Goal: Transaction & Acquisition: Purchase product/service

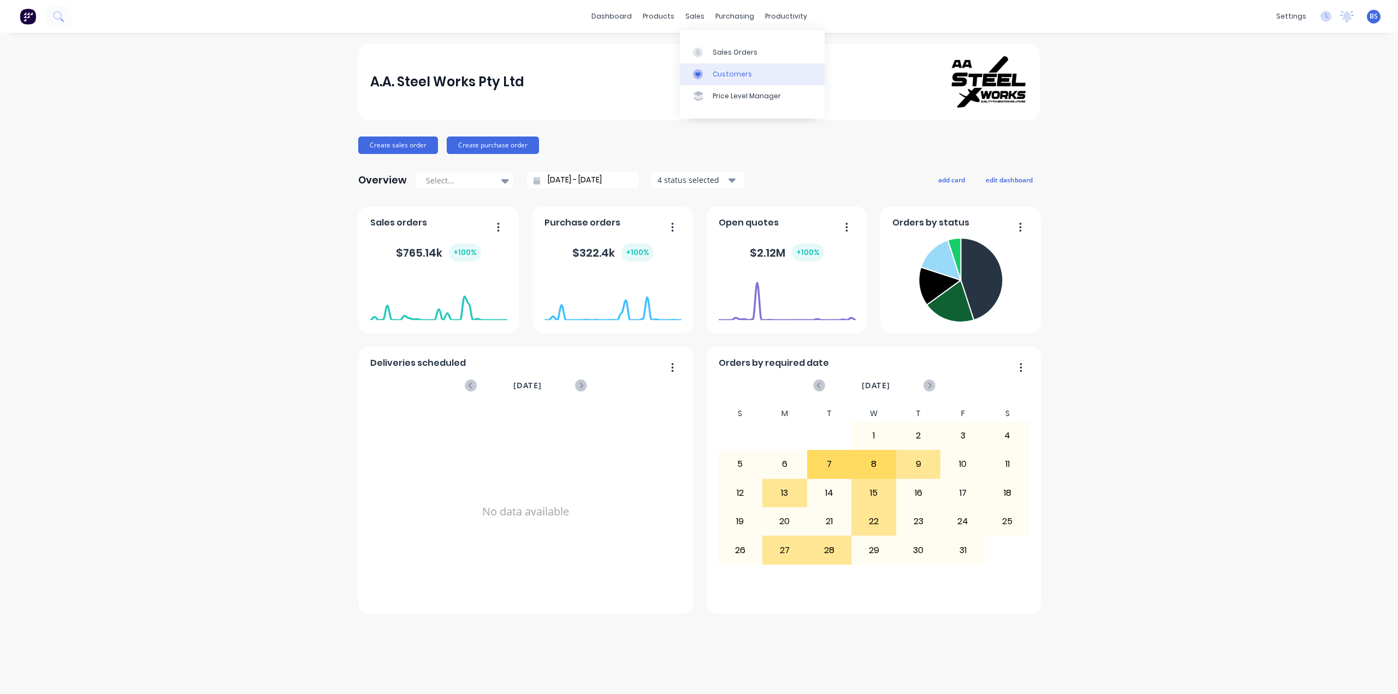
click at [735, 69] on div "Customers" at bounding box center [731, 74] width 39 height 10
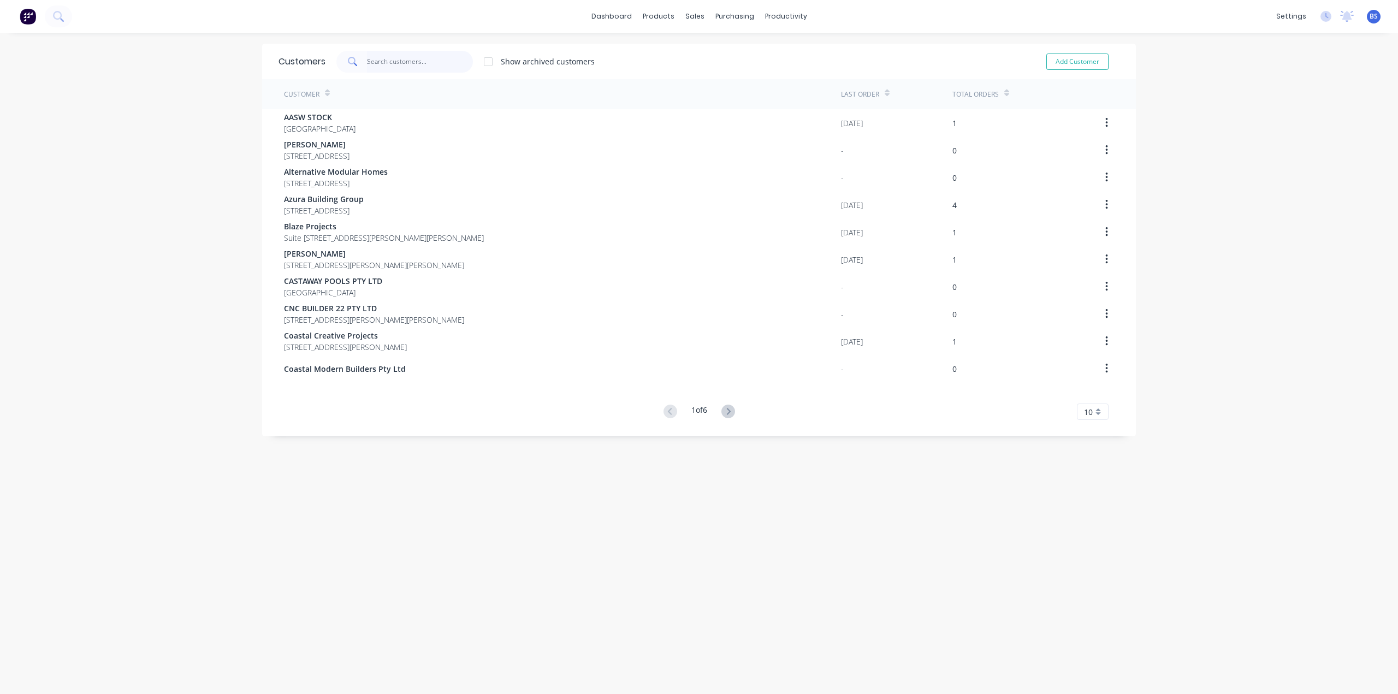
click at [367, 61] on input "text" at bounding box center [420, 62] width 106 height 22
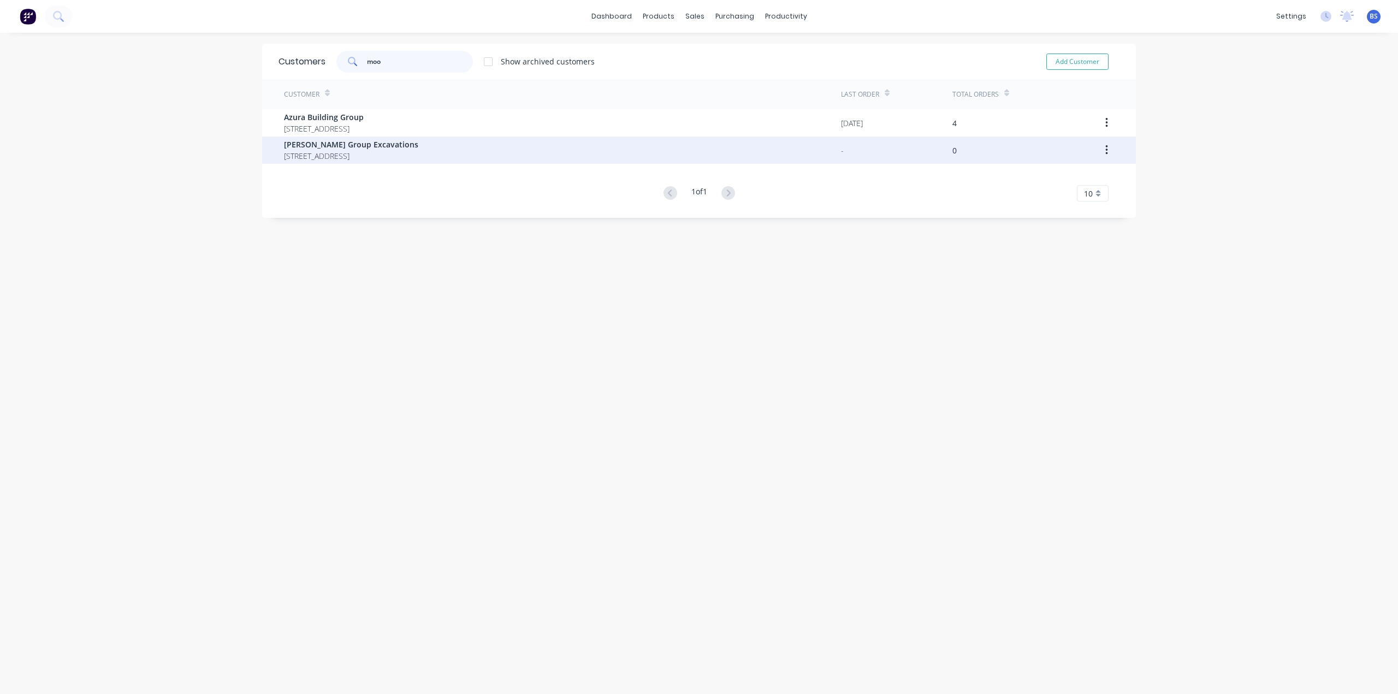
type input "moo"
click at [363, 158] on span "21 Butt Street Ballarat 3350" at bounding box center [351, 155] width 134 height 11
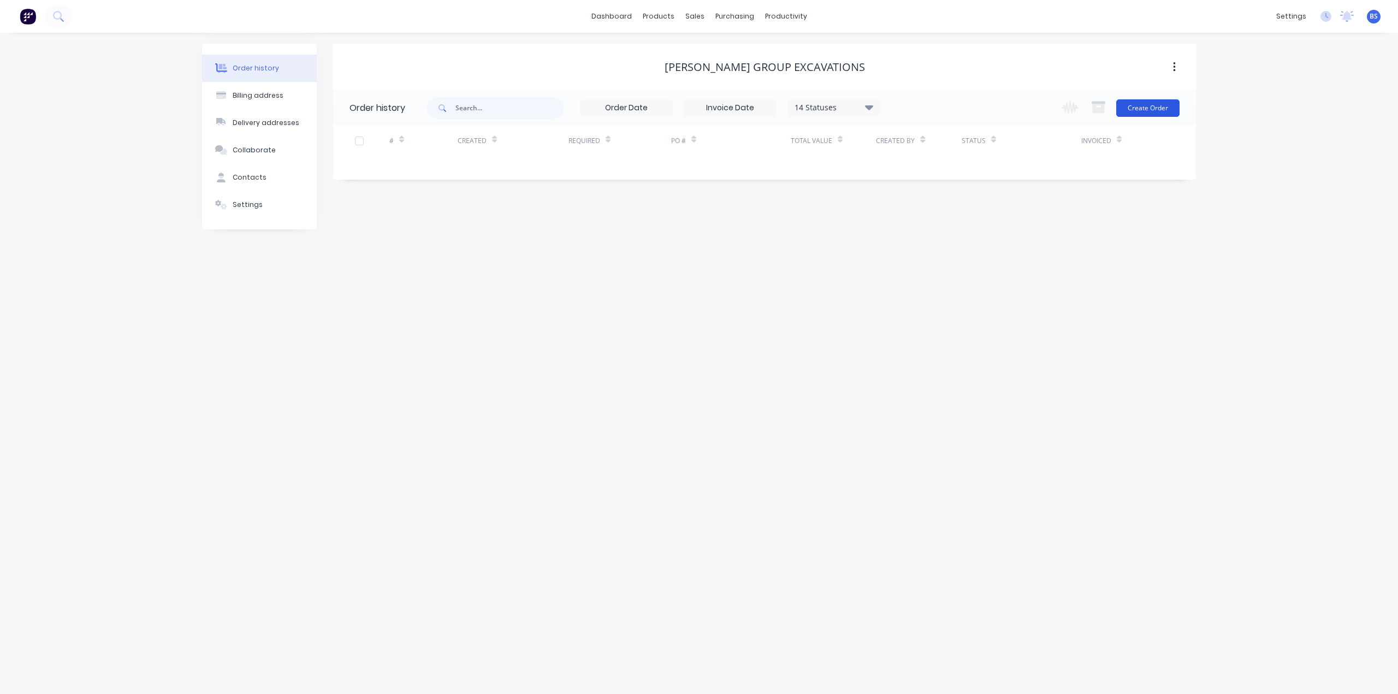
click at [1159, 110] on button "Create Order" at bounding box center [1147, 107] width 63 height 17
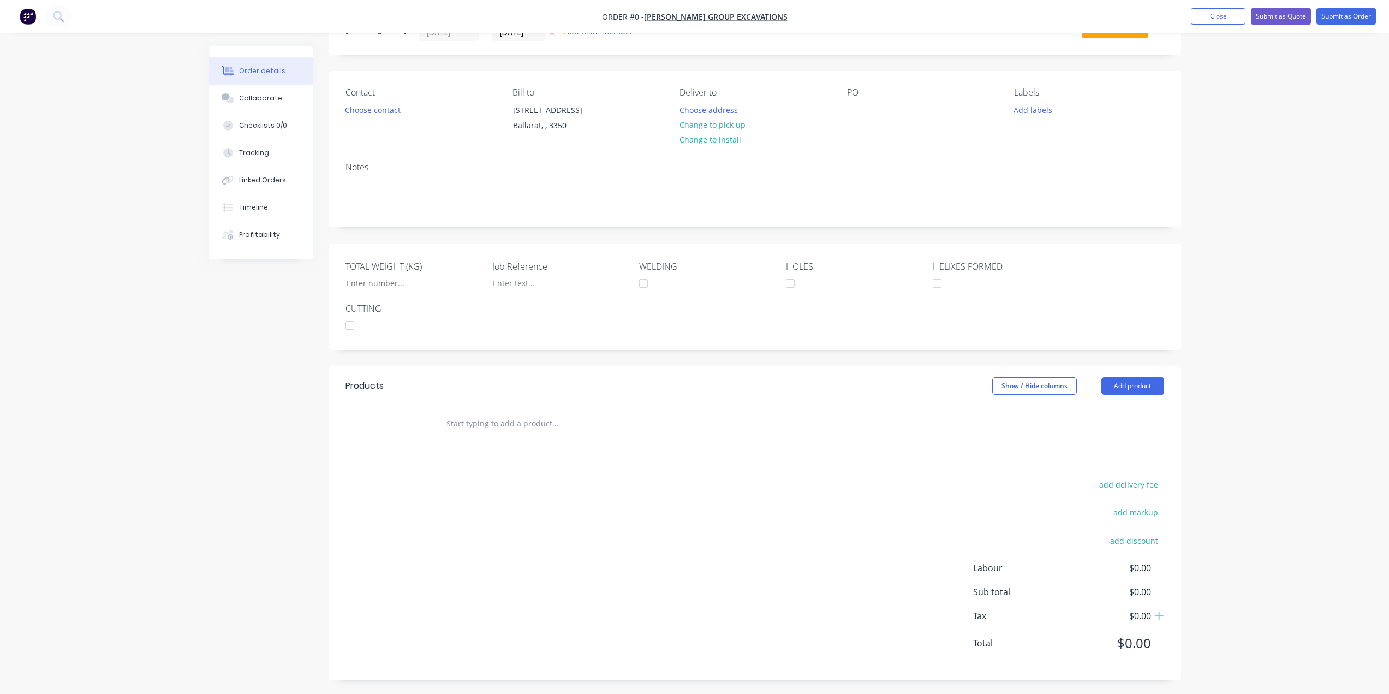
scroll to position [53, 0]
click at [1125, 388] on button "Add product" at bounding box center [1133, 383] width 63 height 17
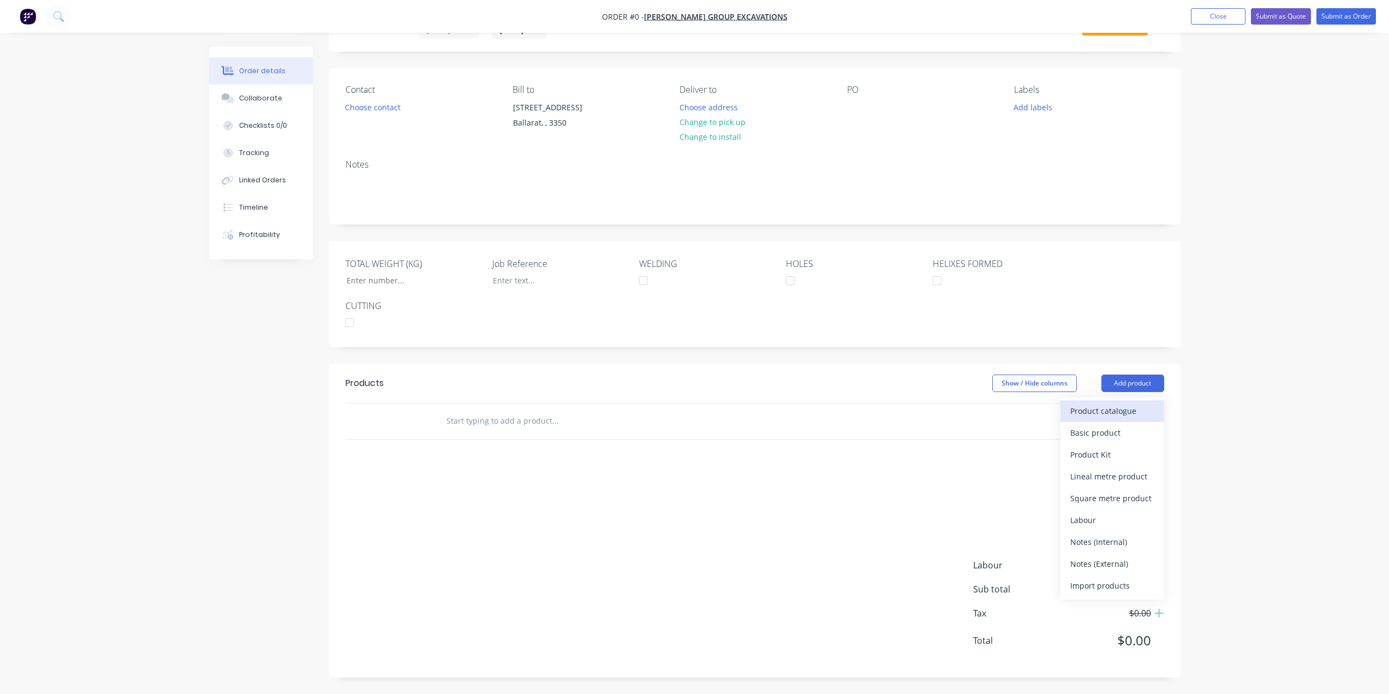
click at [1085, 418] on div "Product catalogue" at bounding box center [1113, 411] width 84 height 16
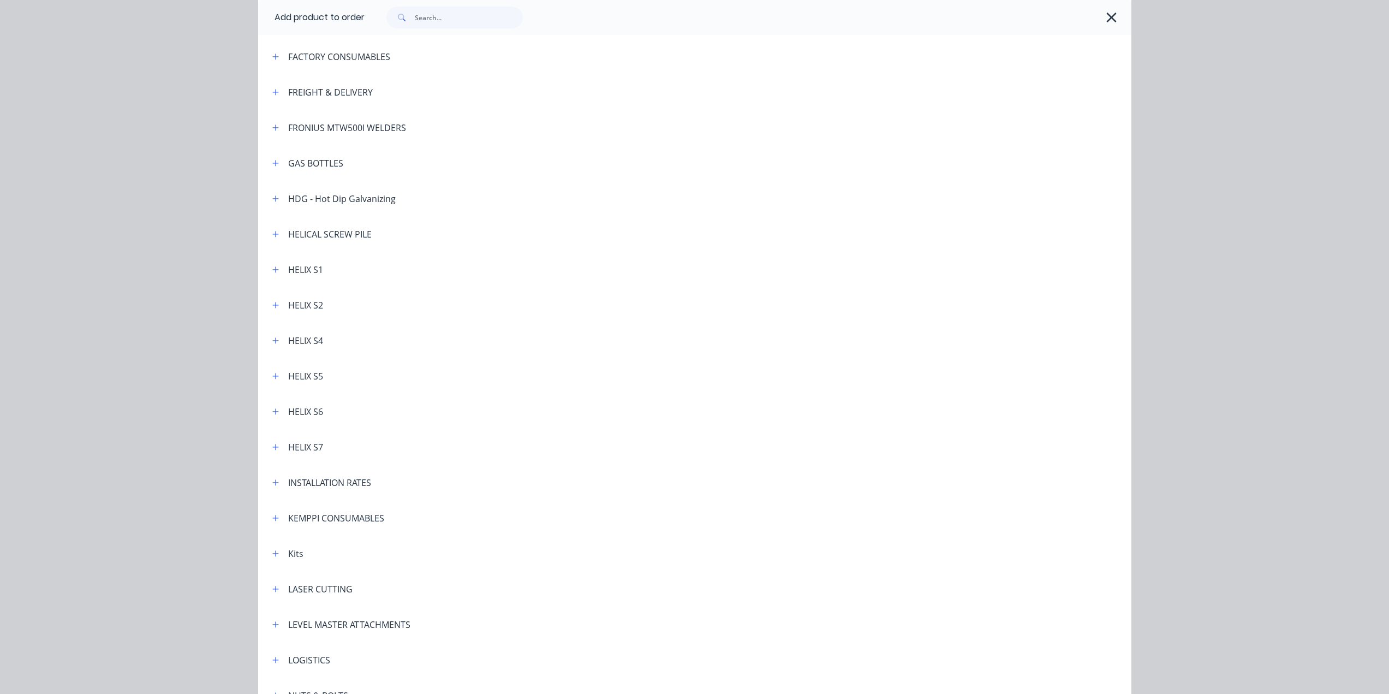
scroll to position [279, 0]
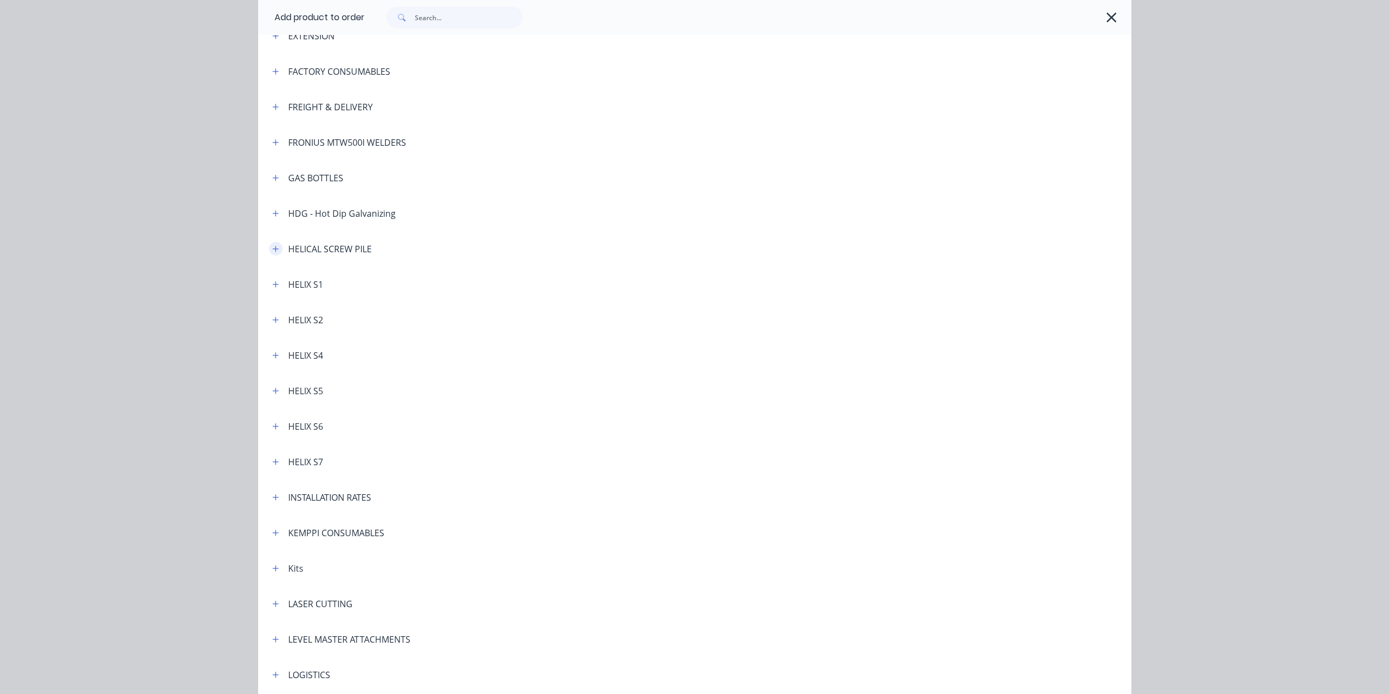
click at [272, 246] on icon "button" at bounding box center [275, 249] width 7 height 8
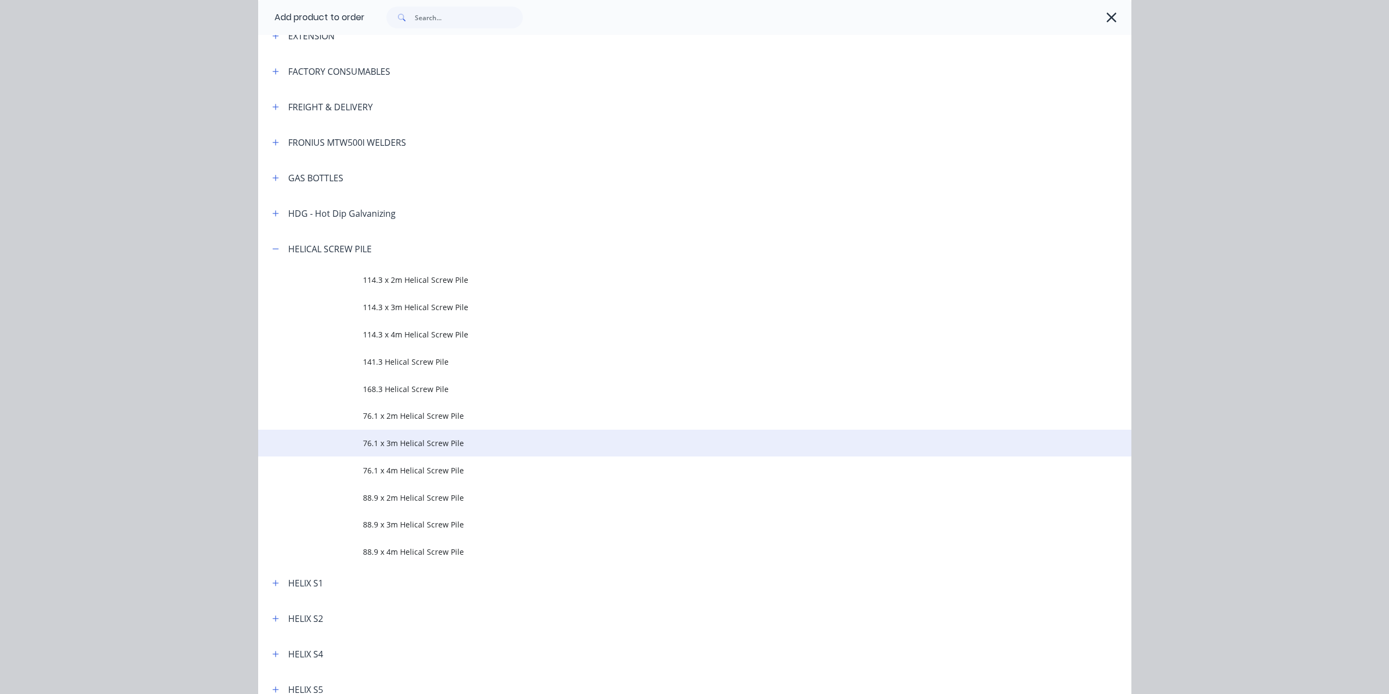
click at [393, 444] on span "76.1 x 3m Helical Screw Pile" at bounding box center [670, 442] width 615 height 11
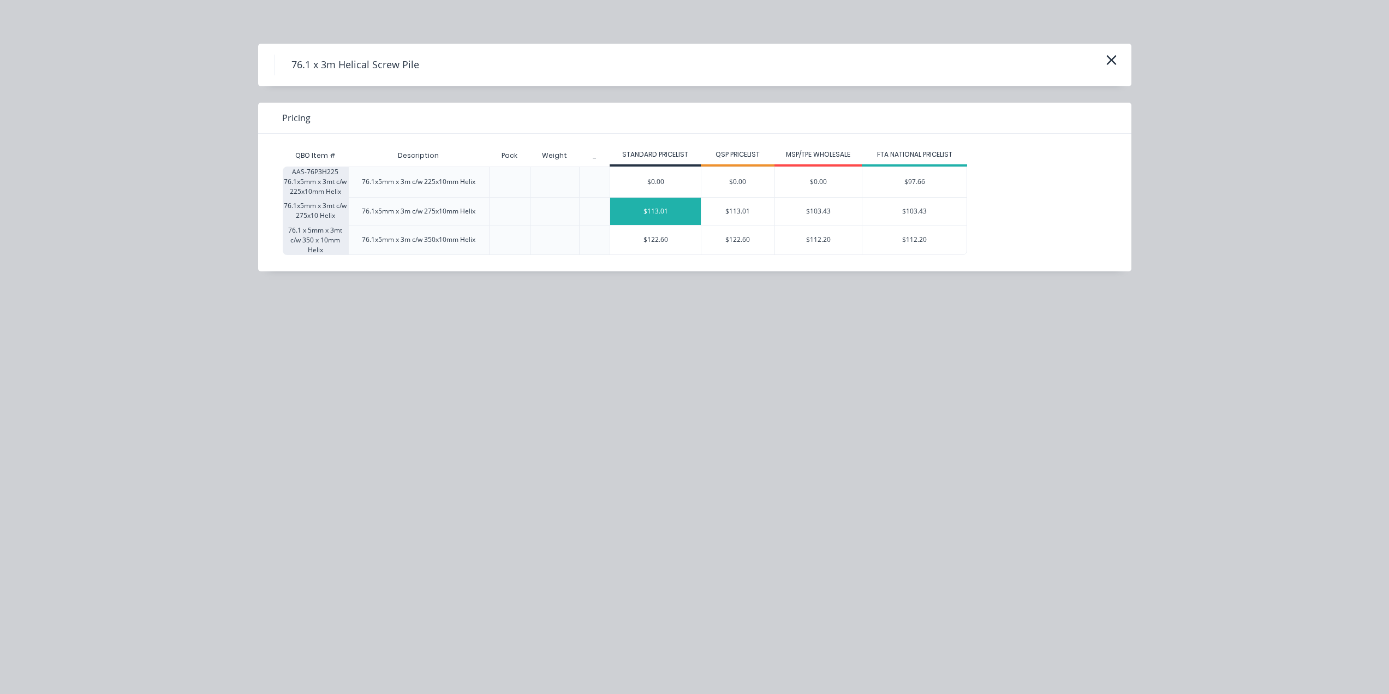
click at [693, 203] on div "$113.01" at bounding box center [655, 211] width 91 height 27
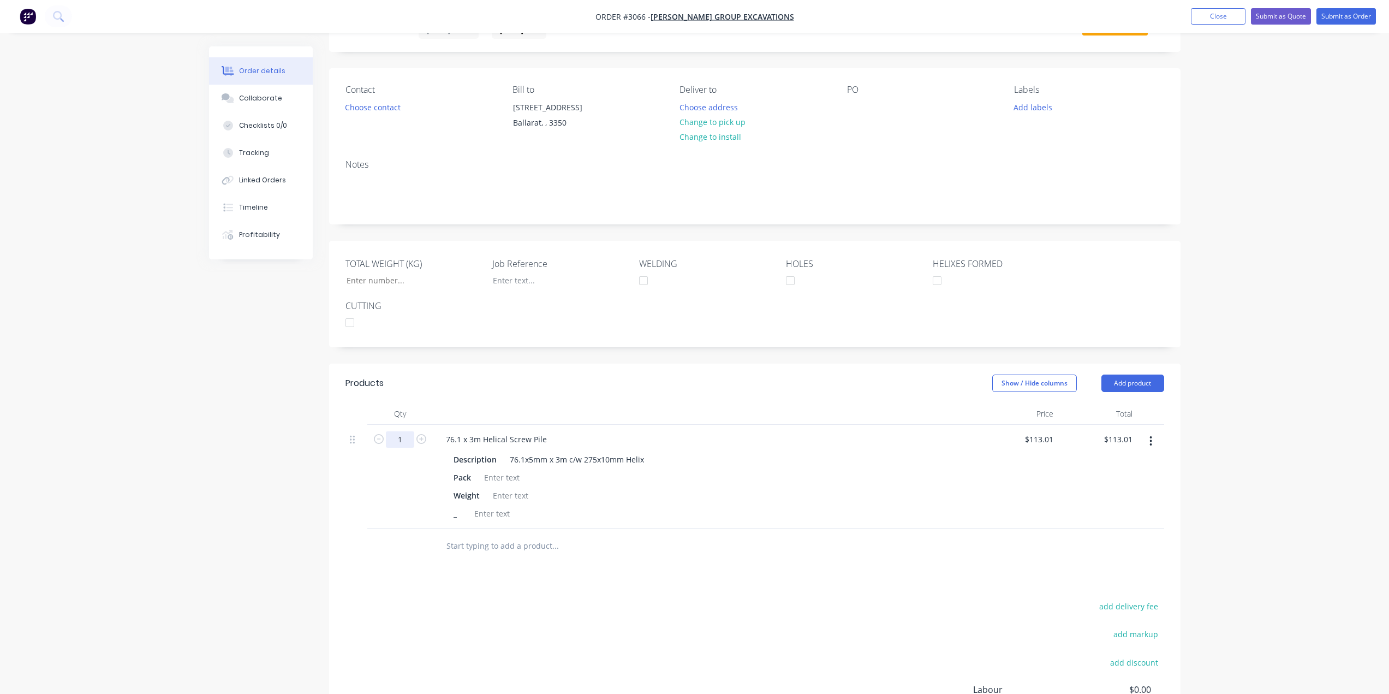
click at [407, 437] on input "1" at bounding box center [400, 439] width 28 height 16
type input "73"
type input "$8,249.73"
click at [669, 560] on div at bounding box center [629, 545] width 393 height 35
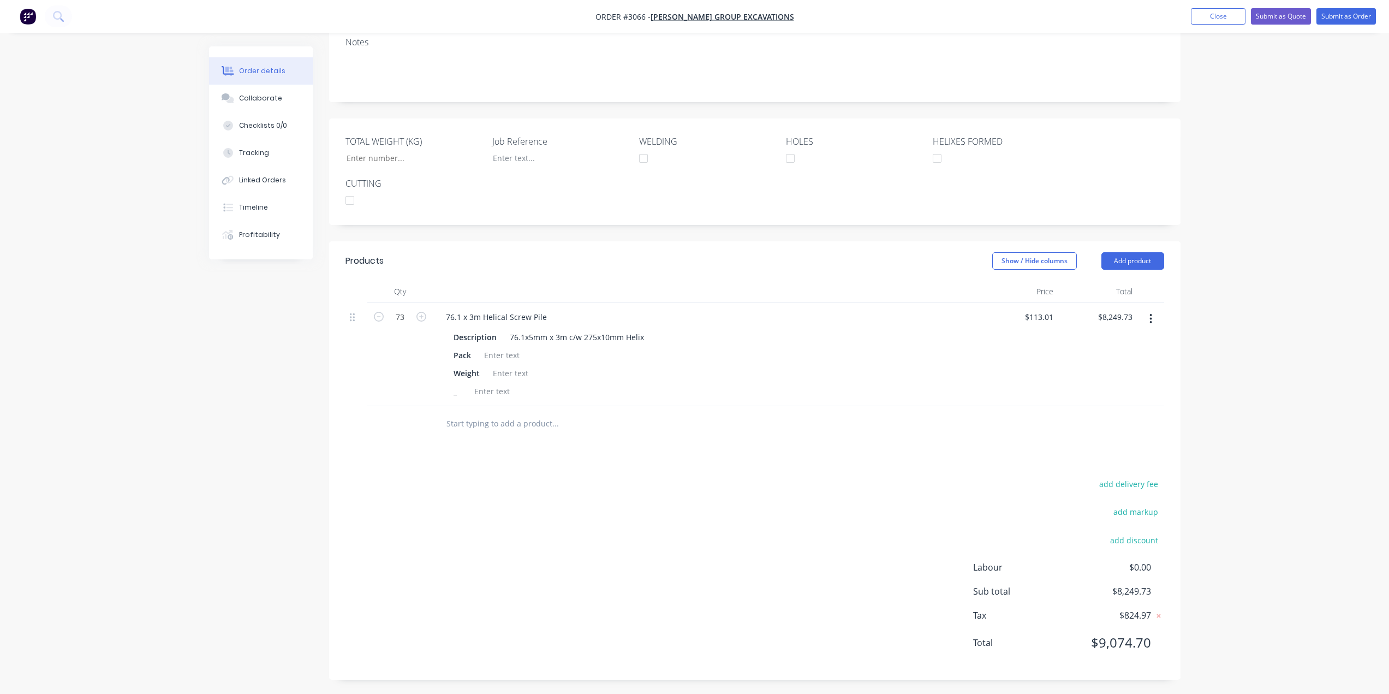
scroll to position [177, 0]
click at [1140, 257] on button "Add product" at bounding box center [1133, 258] width 63 height 17
click at [1137, 286] on div "Product catalogue" at bounding box center [1113, 286] width 84 height 16
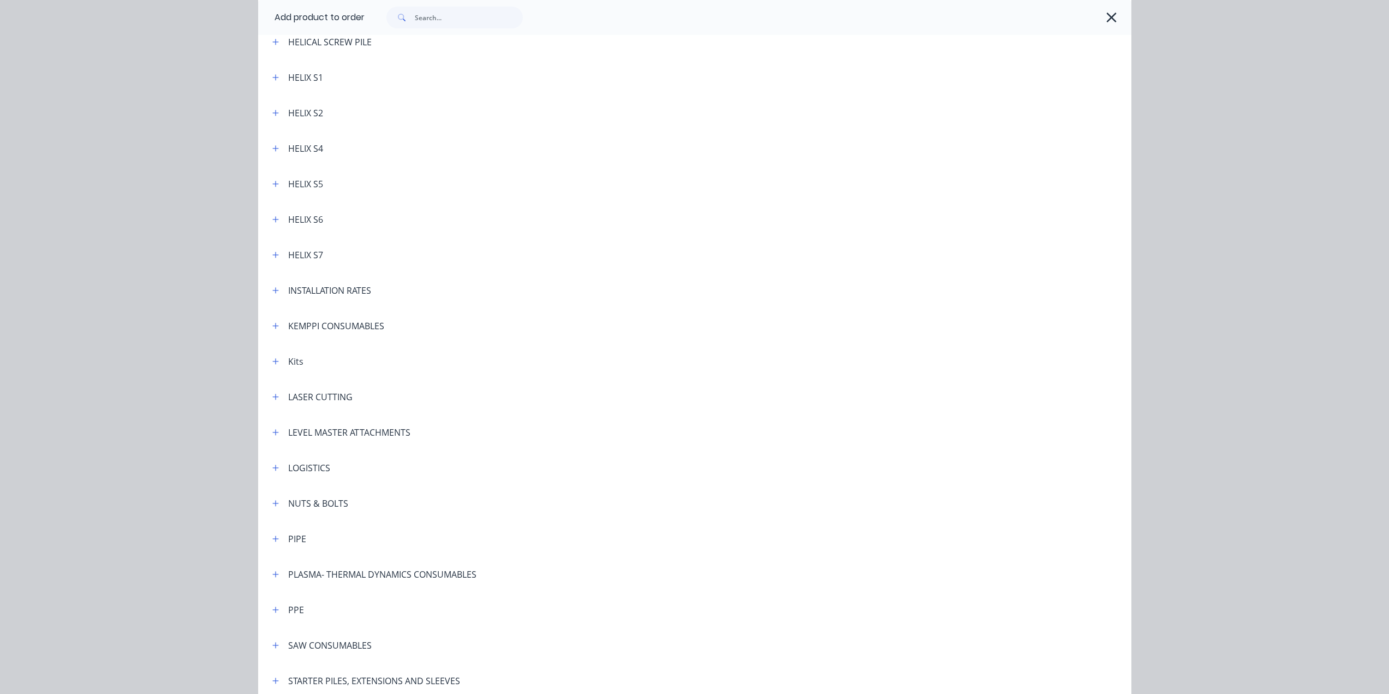
scroll to position [491, 0]
click at [274, 462] on icon "button" at bounding box center [275, 462] width 6 height 6
click at [308, 464] on div "LOGISTICS" at bounding box center [309, 462] width 42 height 13
click at [272, 460] on icon "button" at bounding box center [275, 463] width 7 height 8
click at [311, 463] on div "LOGISTICS" at bounding box center [309, 462] width 42 height 13
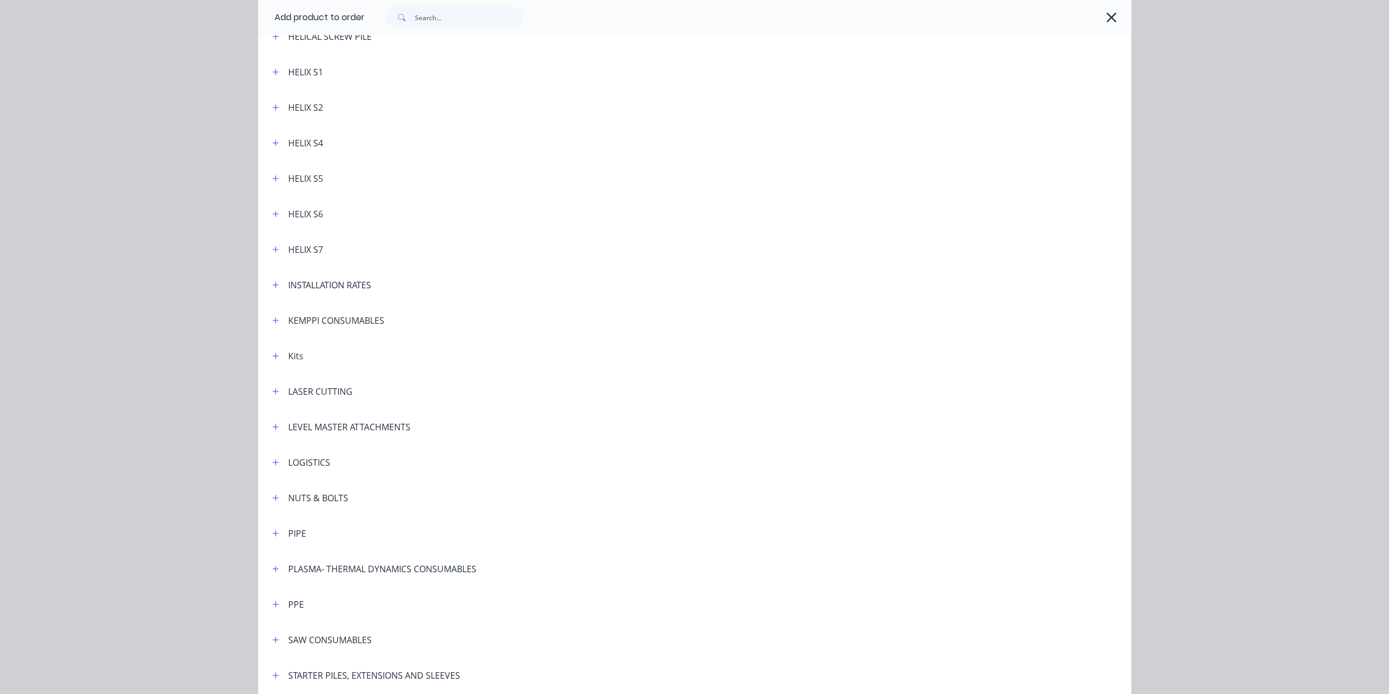
click at [339, 466] on div at bounding box center [730, 462] width 801 height 14
click at [272, 459] on icon "button" at bounding box center [275, 463] width 7 height 8
click at [287, 472] on header "LOGISTICS" at bounding box center [695, 461] width 874 height 35
click at [288, 472] on header "LOGISTICS" at bounding box center [695, 461] width 874 height 35
click at [313, 467] on div "LOGISTICS" at bounding box center [309, 462] width 42 height 13
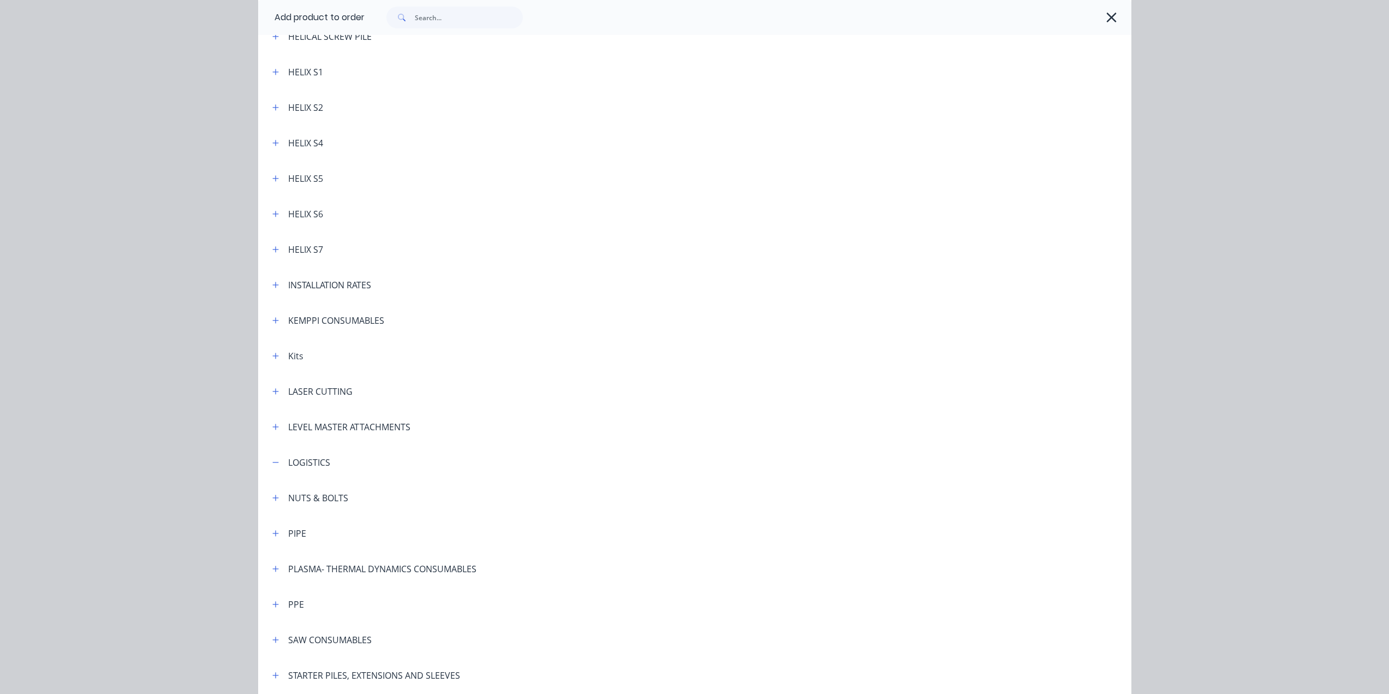
click at [670, 431] on div at bounding box center [771, 427] width 721 height 14
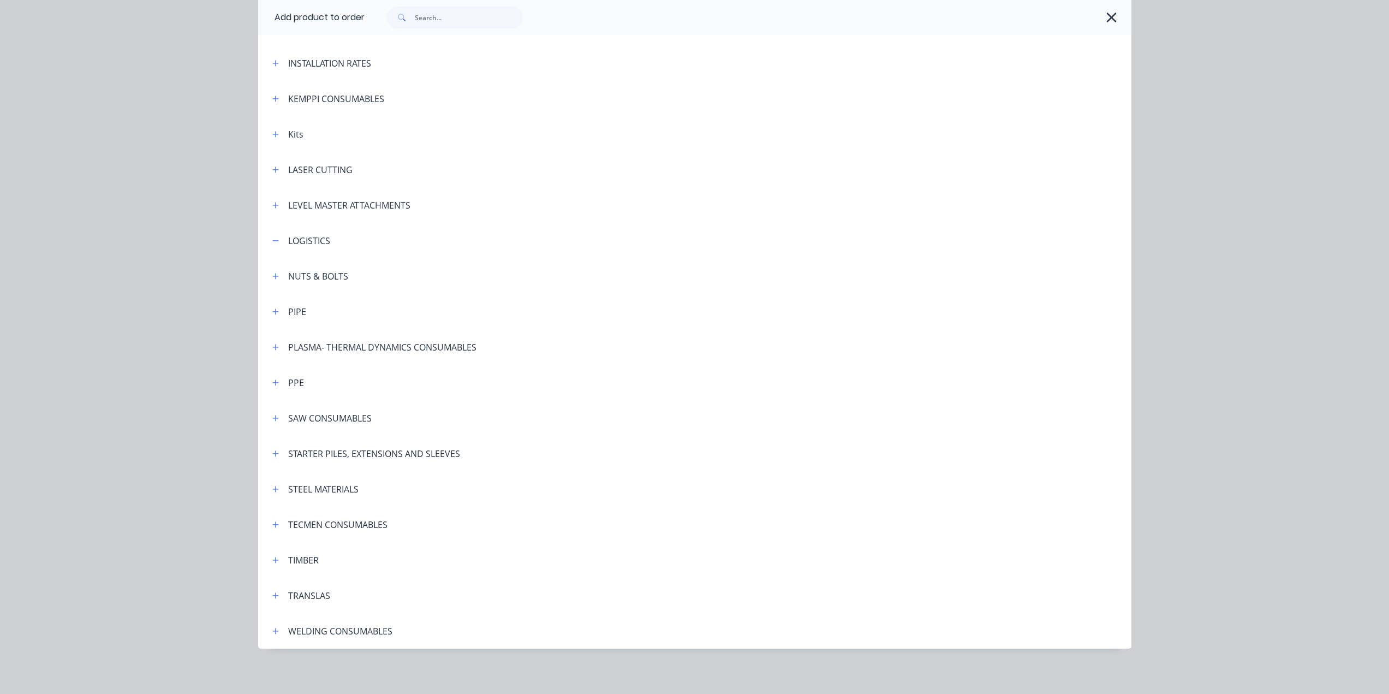
scroll to position [716, 0]
click at [304, 235] on div "LOGISTICS" at bounding box center [309, 237] width 42 height 13
click at [269, 202] on button "button" at bounding box center [276, 202] width 14 height 14
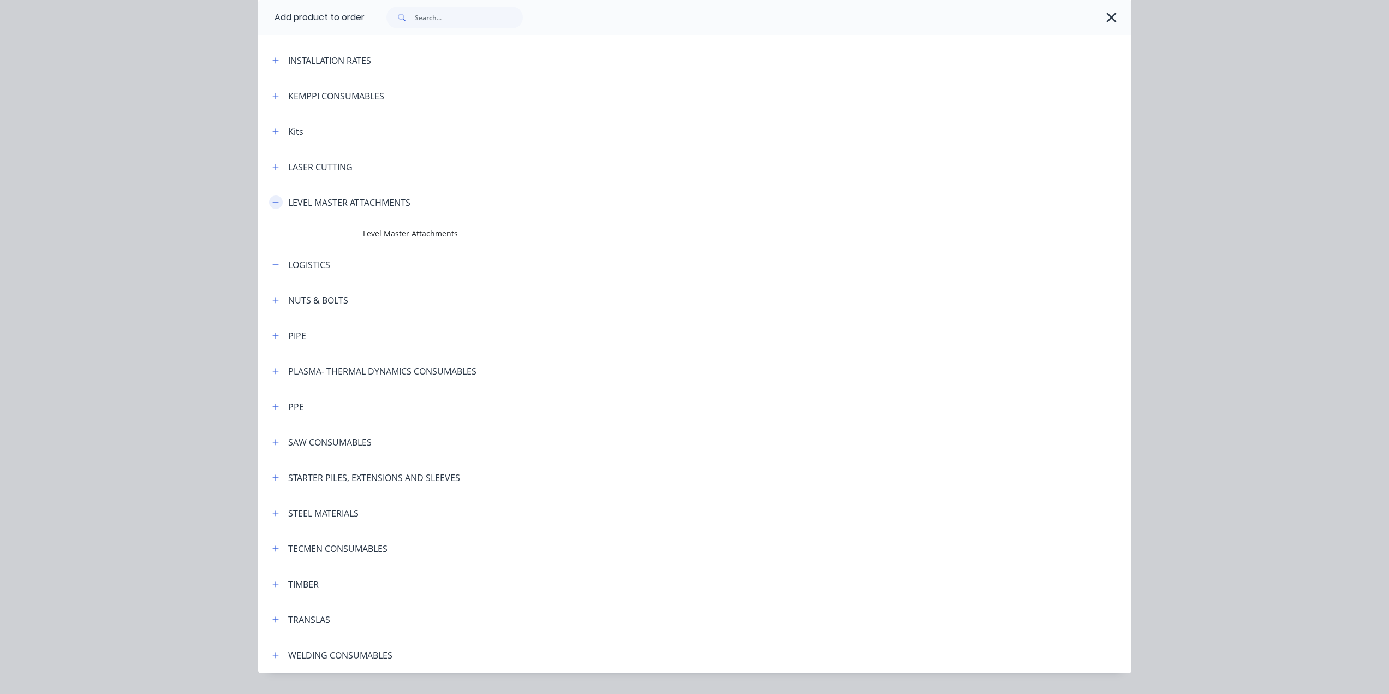
click at [269, 202] on button "button" at bounding box center [276, 202] width 14 height 14
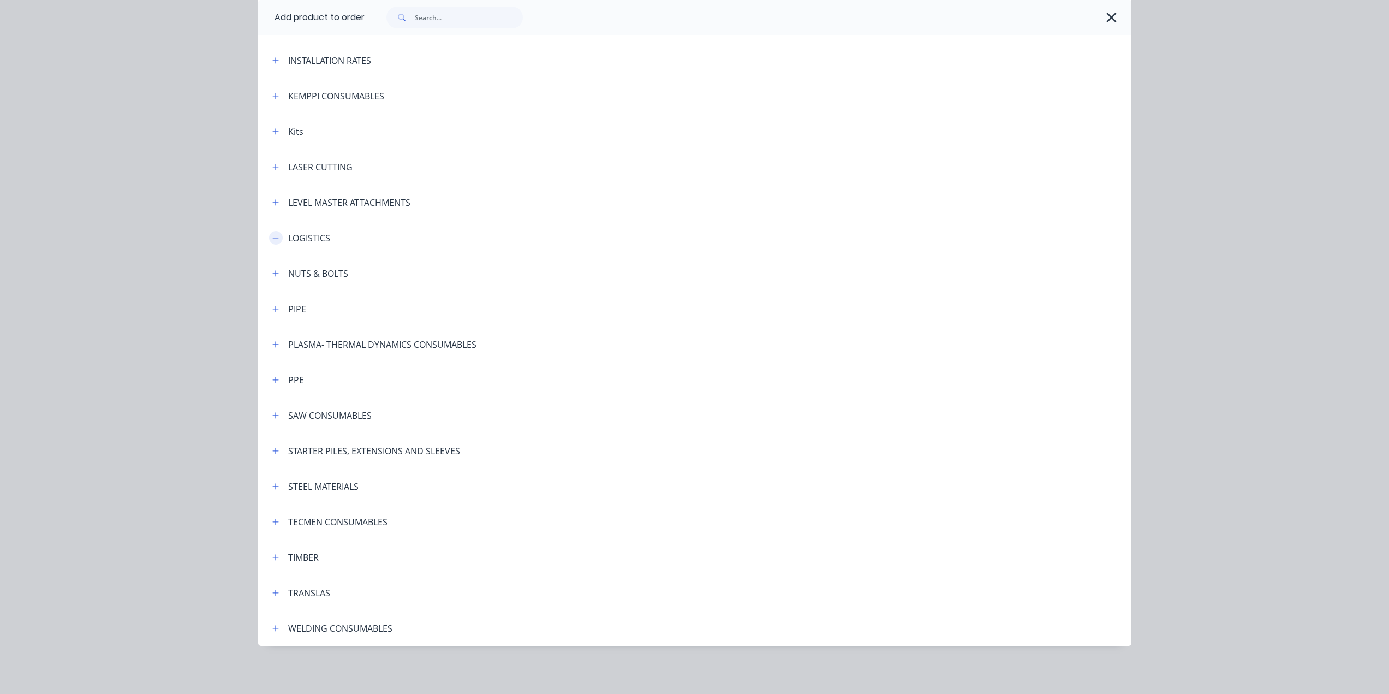
click at [272, 236] on icon "button" at bounding box center [275, 238] width 7 height 8
click at [300, 237] on div "LOGISTICS" at bounding box center [309, 237] width 42 height 13
click at [1108, 20] on icon "button" at bounding box center [1111, 17] width 11 height 15
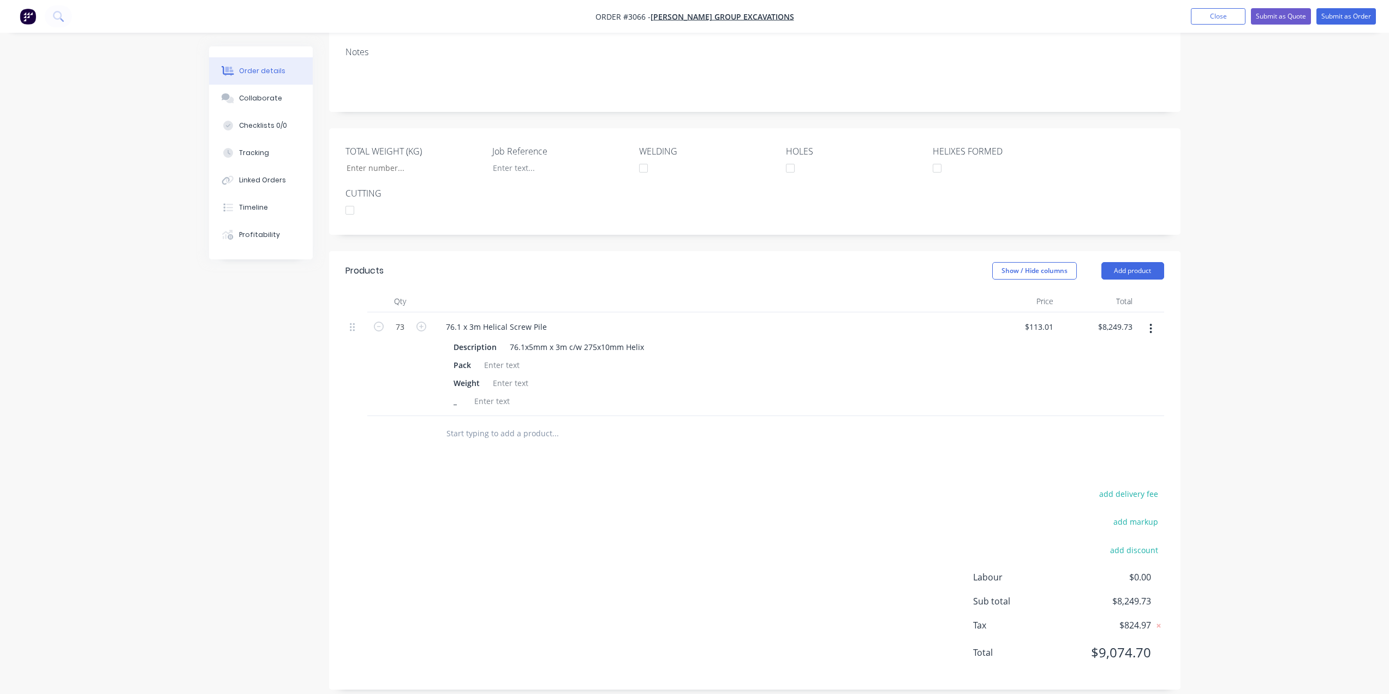
scroll to position [177, 0]
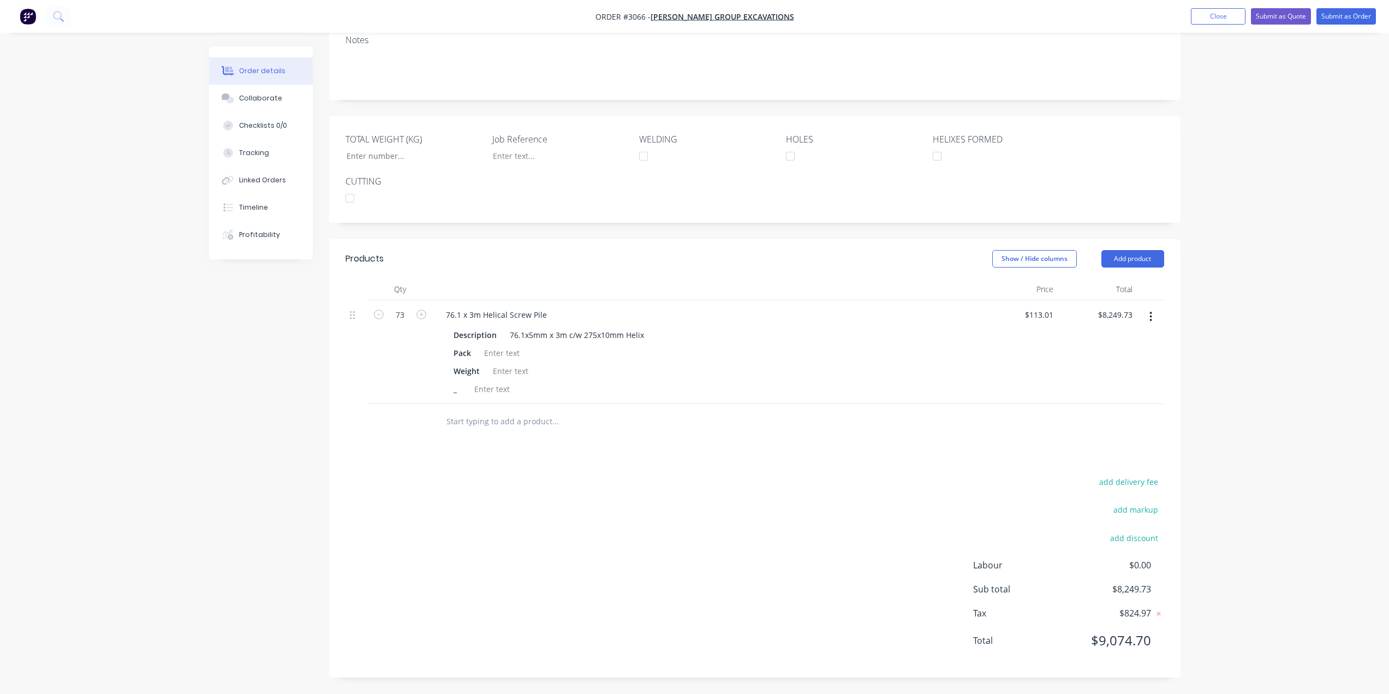
click at [524, 423] on input "text" at bounding box center [555, 422] width 218 height 22
type input "l"
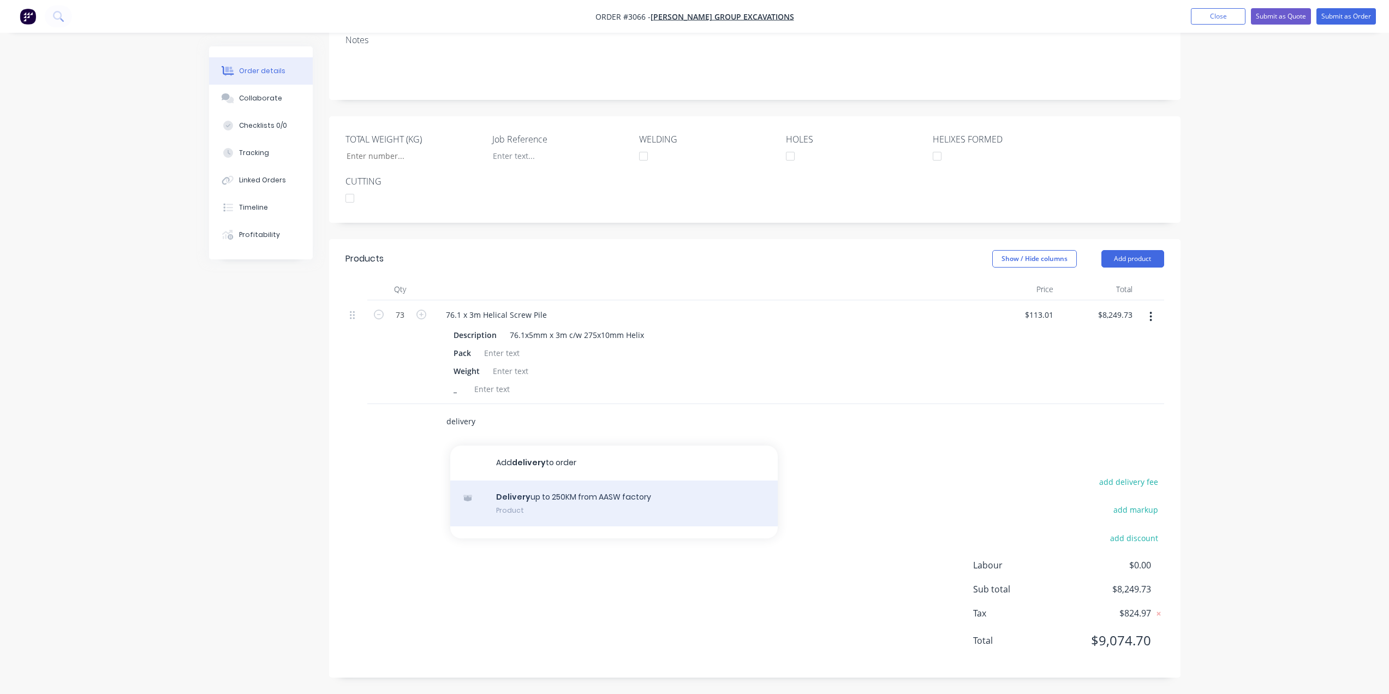
type input "delivery"
click at [519, 508] on div "Delivery up to 250KM from AASW factory Product" at bounding box center [614, 503] width 328 height 46
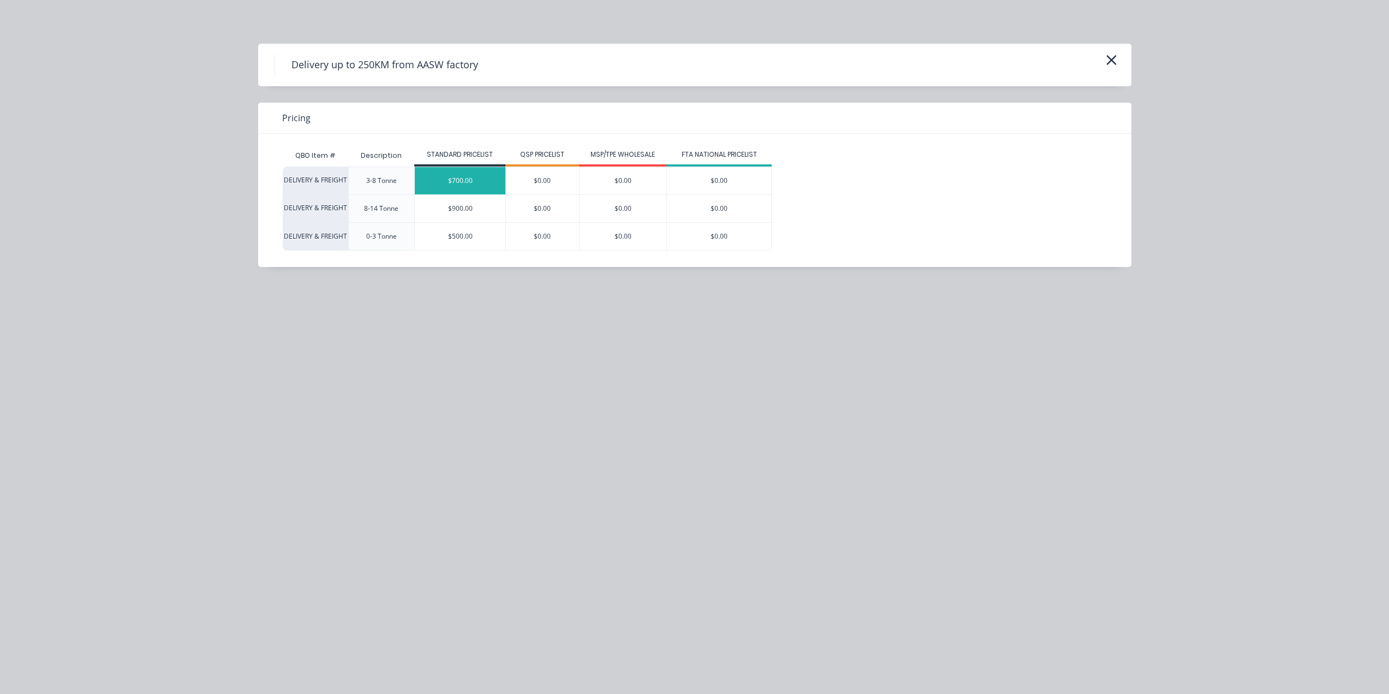
click at [469, 184] on div "$700.00" at bounding box center [460, 180] width 91 height 27
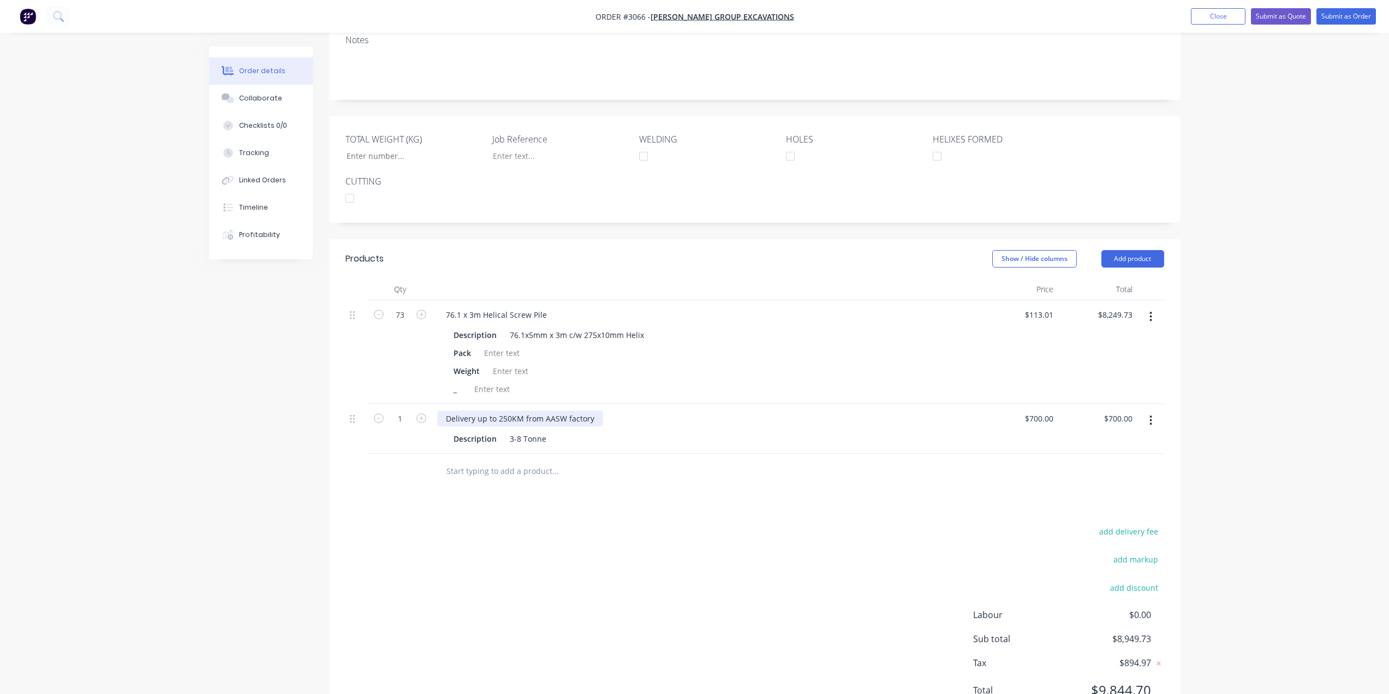
click at [520, 424] on div "Delivery up to 250KM from AASW factory" at bounding box center [520, 419] width 166 height 16
drag, startPoint x: 590, startPoint y: 419, endPoint x: 454, endPoint y: 425, distance: 136.6
click at [441, 419] on div "Delivery up to 250KM from AASW factory" at bounding box center [520, 419] width 166 height 16
drag, startPoint x: 516, startPoint y: 414, endPoint x: 607, endPoint y: 418, distance: 90.7
click at [607, 418] on div "Interstate Logistics Greater than 2tonne" at bounding box center [705, 419] width 537 height 16
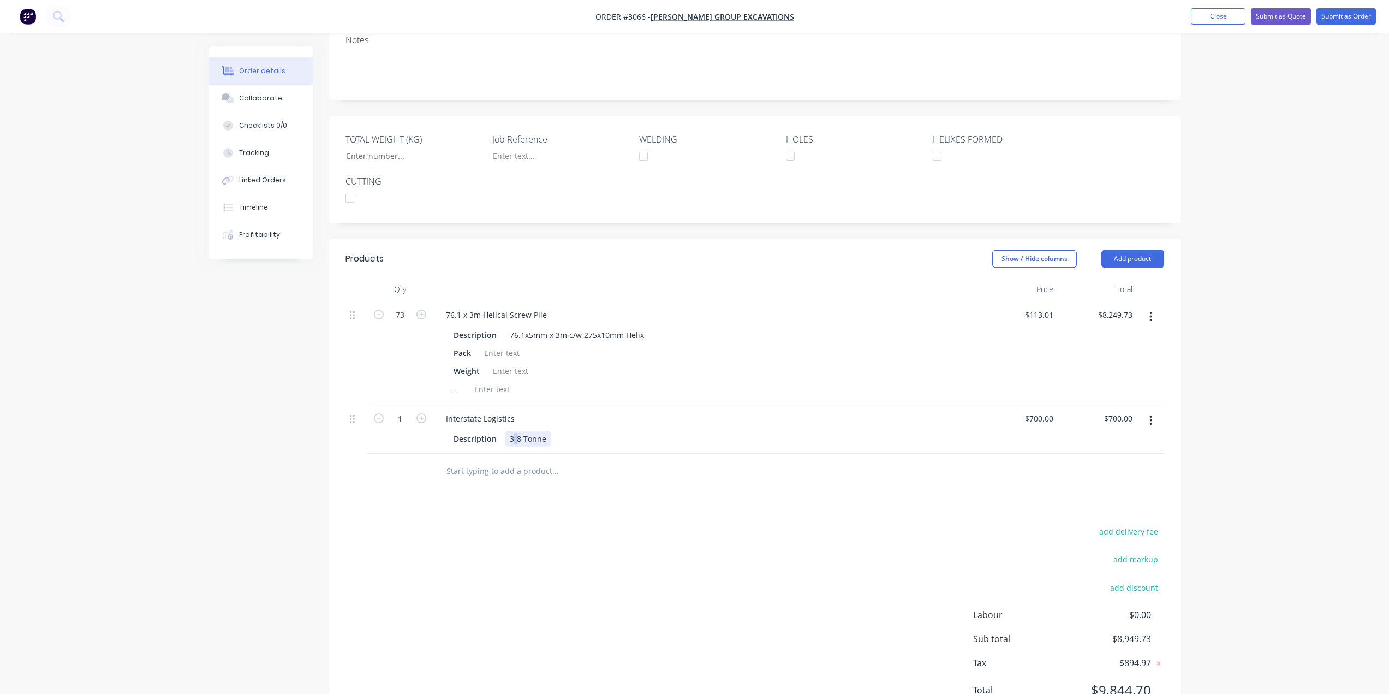
click at [514, 440] on div "3-8 Tonne" at bounding box center [528, 439] width 45 height 16
click at [518, 432] on div "38 Tonne" at bounding box center [529, 439] width 43 height 16
click at [491, 439] on div "Descripti-on" at bounding box center [476, 439] width 55 height 16
click at [694, 431] on div "Description 2-5Tonne" at bounding box center [703, 439] width 509 height 16
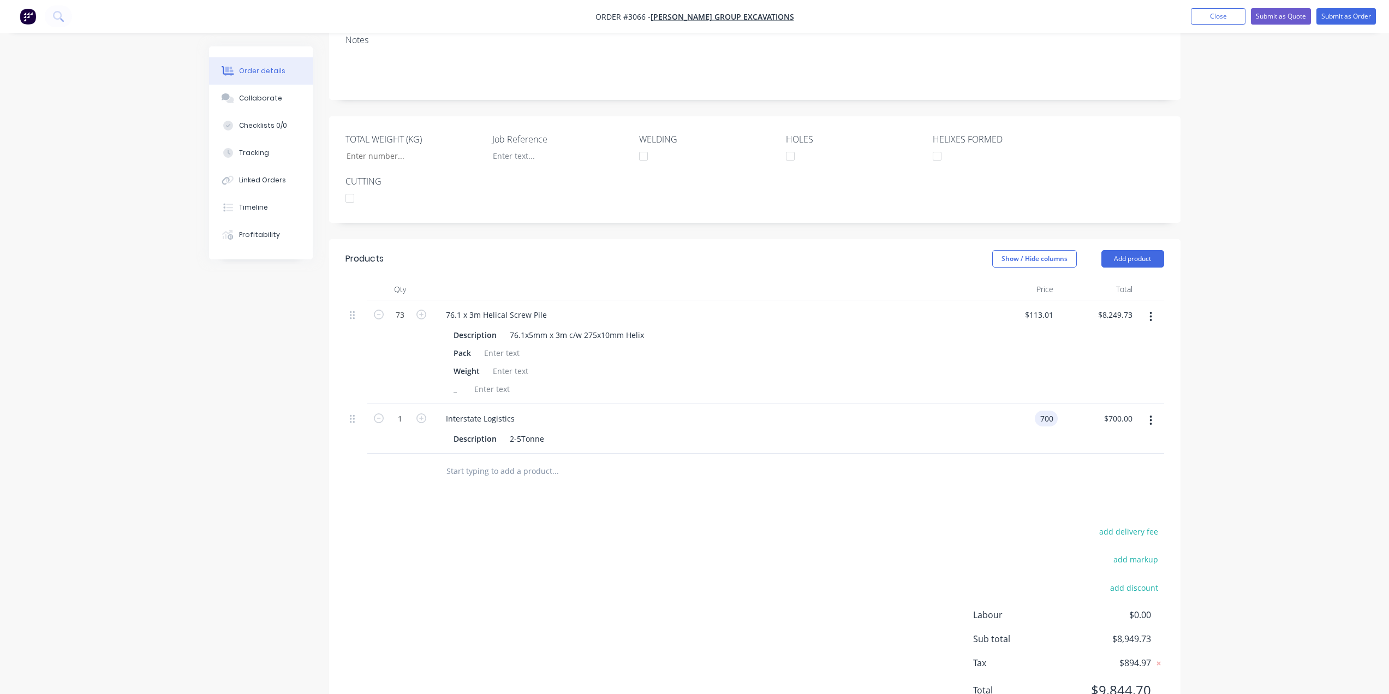
click at [1032, 420] on div "700 700" at bounding box center [1018, 429] width 79 height 50
type input "$2,100.00"
click at [973, 493] on div "Products Show / Hide columns Add product Qty Price Total 73 76.1 x 3m Helical S…" at bounding box center [755, 483] width 852 height 488
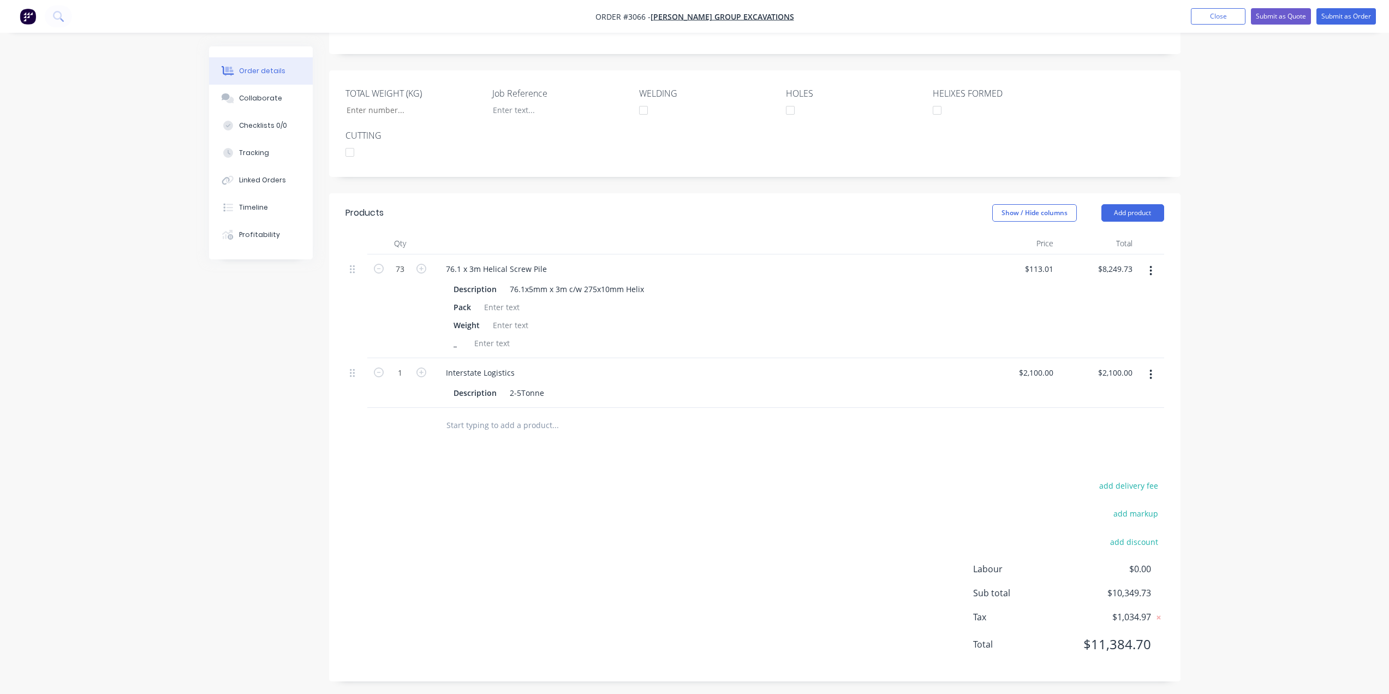
scroll to position [227, 0]
click at [513, 298] on div at bounding box center [502, 303] width 44 height 16
click at [518, 322] on div at bounding box center [511, 321] width 44 height 16
click at [744, 331] on div "_" at bounding box center [703, 339] width 509 height 16
click at [1238, 332] on div "Order details Collaborate Checklists 0/0 Tracking Linked Orders Timeline Profit…" at bounding box center [694, 233] width 1389 height 921
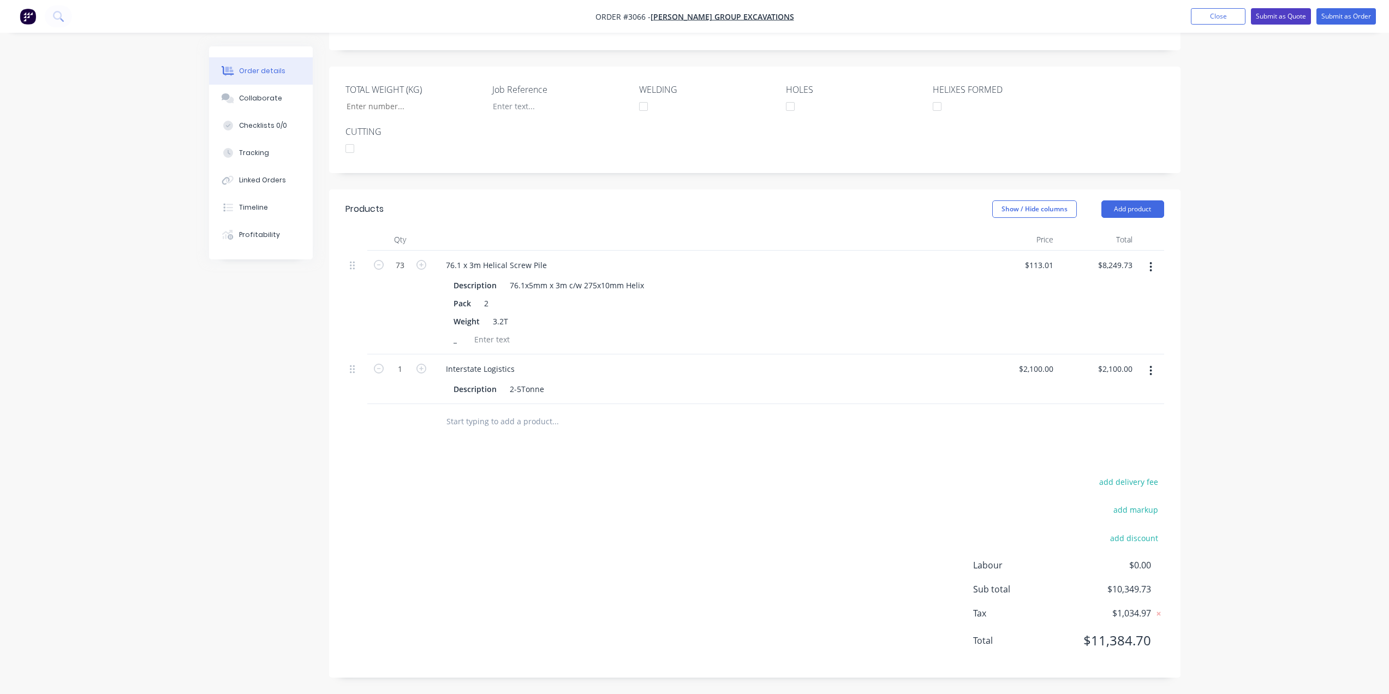
click at [1284, 14] on button "Submit as Quote" at bounding box center [1281, 16] width 60 height 16
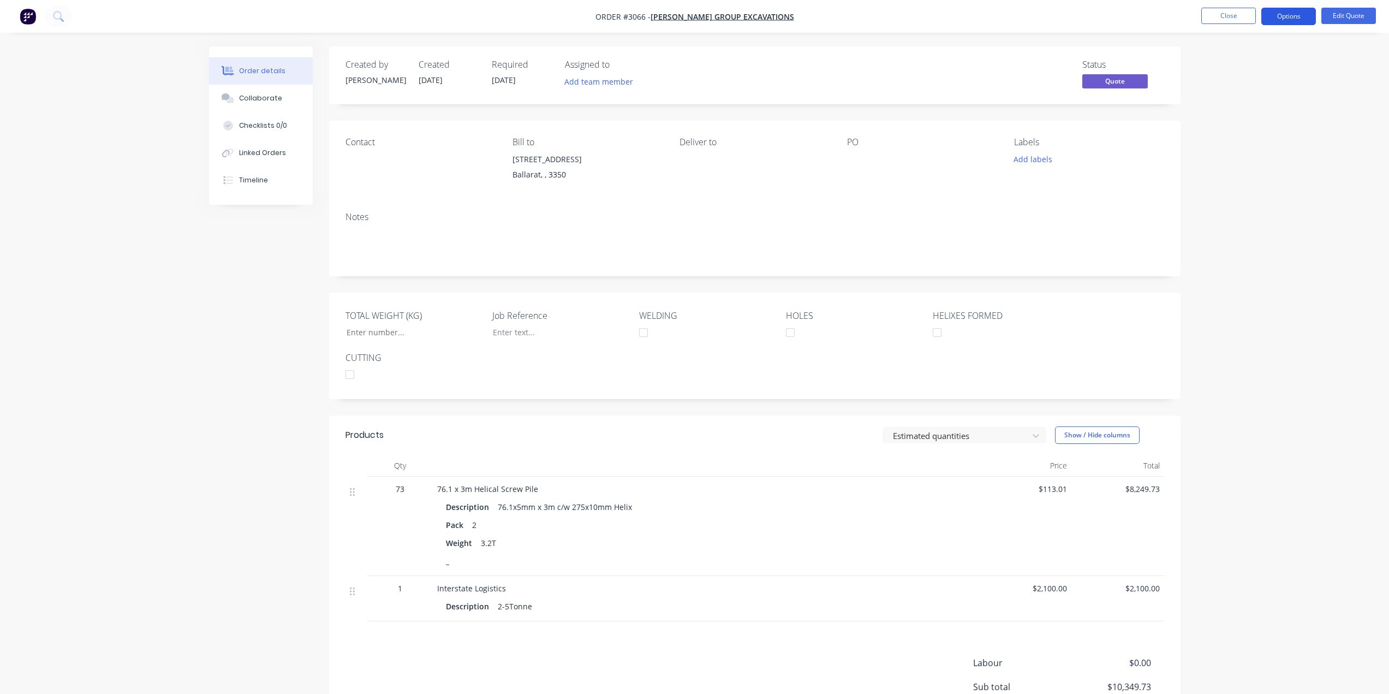
click at [1296, 10] on button "Options" at bounding box center [1289, 16] width 55 height 17
click at [1267, 66] on div "Quote" at bounding box center [1256, 66] width 100 height 16
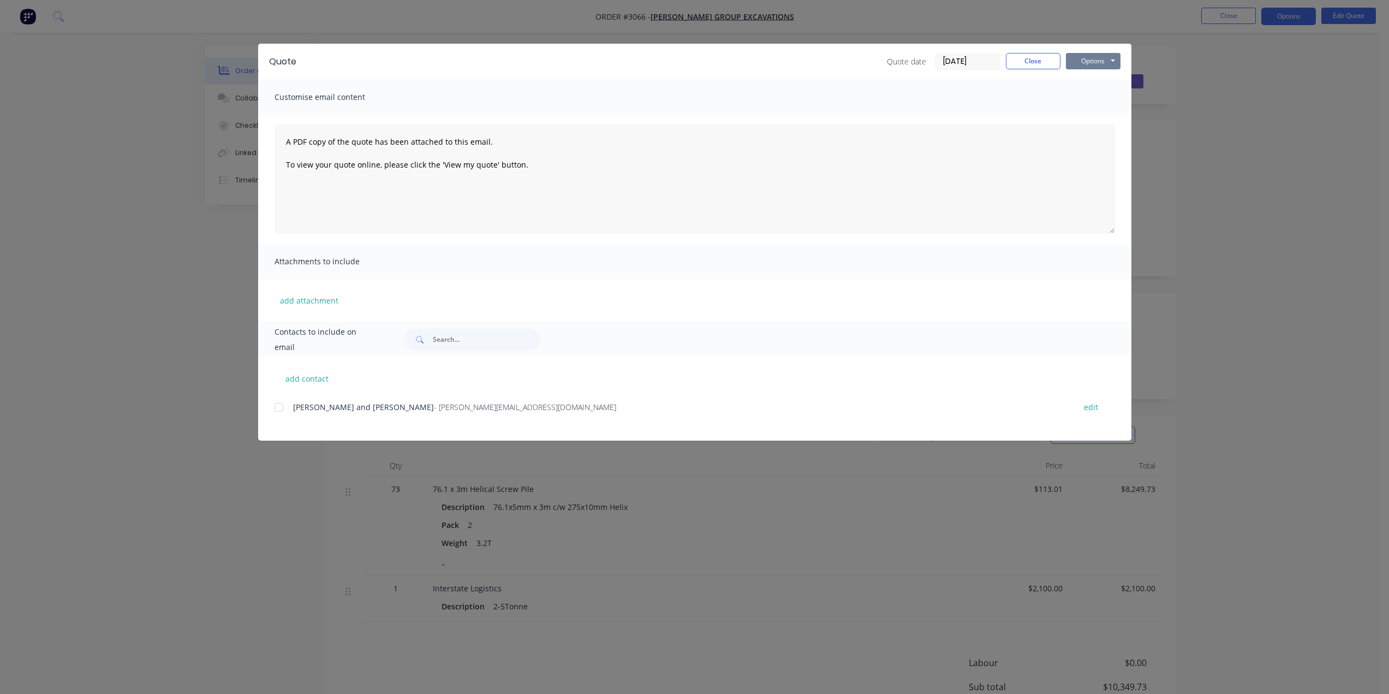
click at [1093, 67] on button "Options" at bounding box center [1093, 61] width 55 height 16
click at [1096, 85] on button "Preview" at bounding box center [1101, 81] width 70 height 18
